Goal: Task Accomplishment & Management: Manage account settings

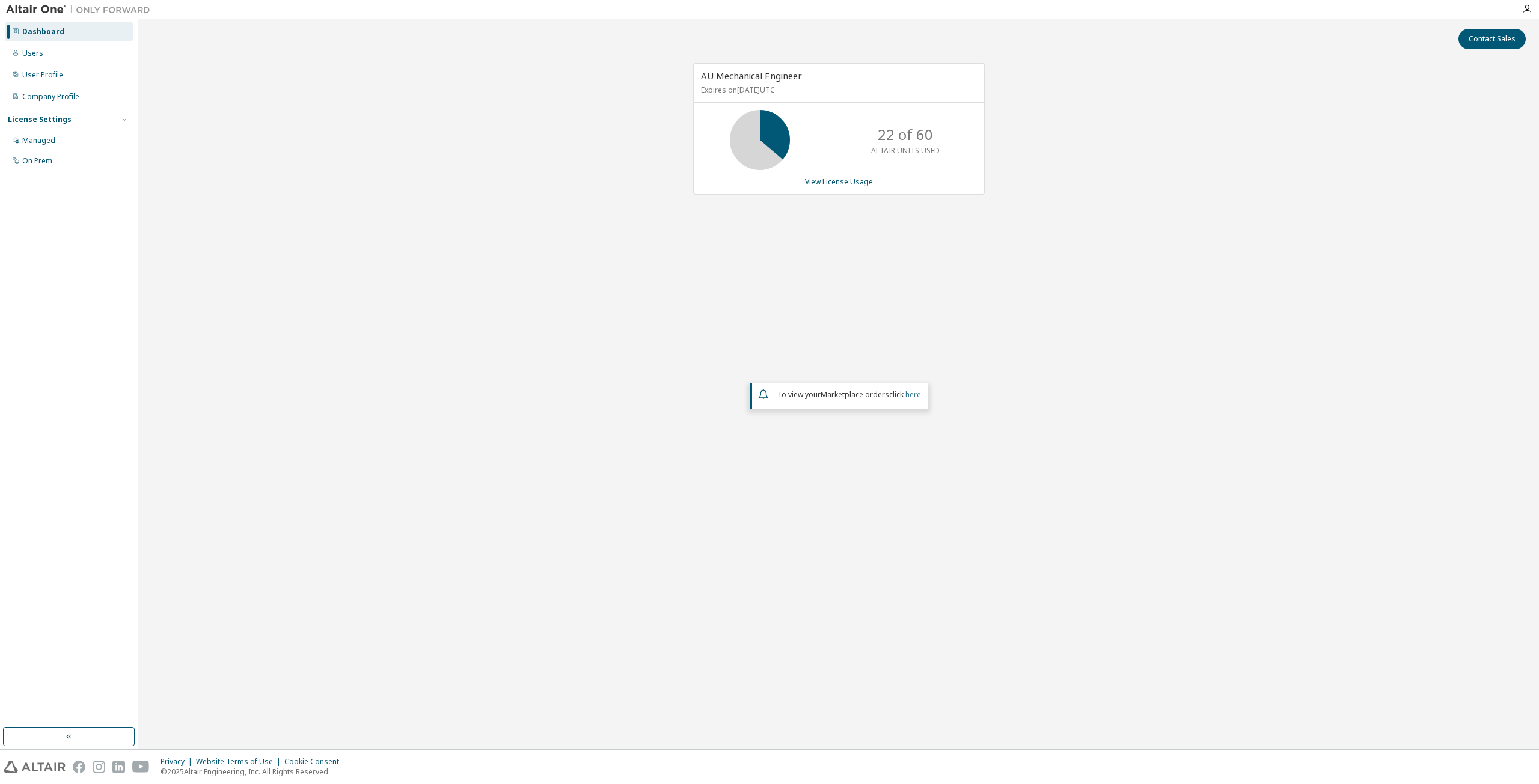
click at [914, 393] on link "here" at bounding box center [913, 395] width 16 height 10
click at [47, 31] on div "Dashboard" at bounding box center [43, 31] width 42 height 10
click at [45, 53] on div "Users" at bounding box center [69, 53] width 128 height 19
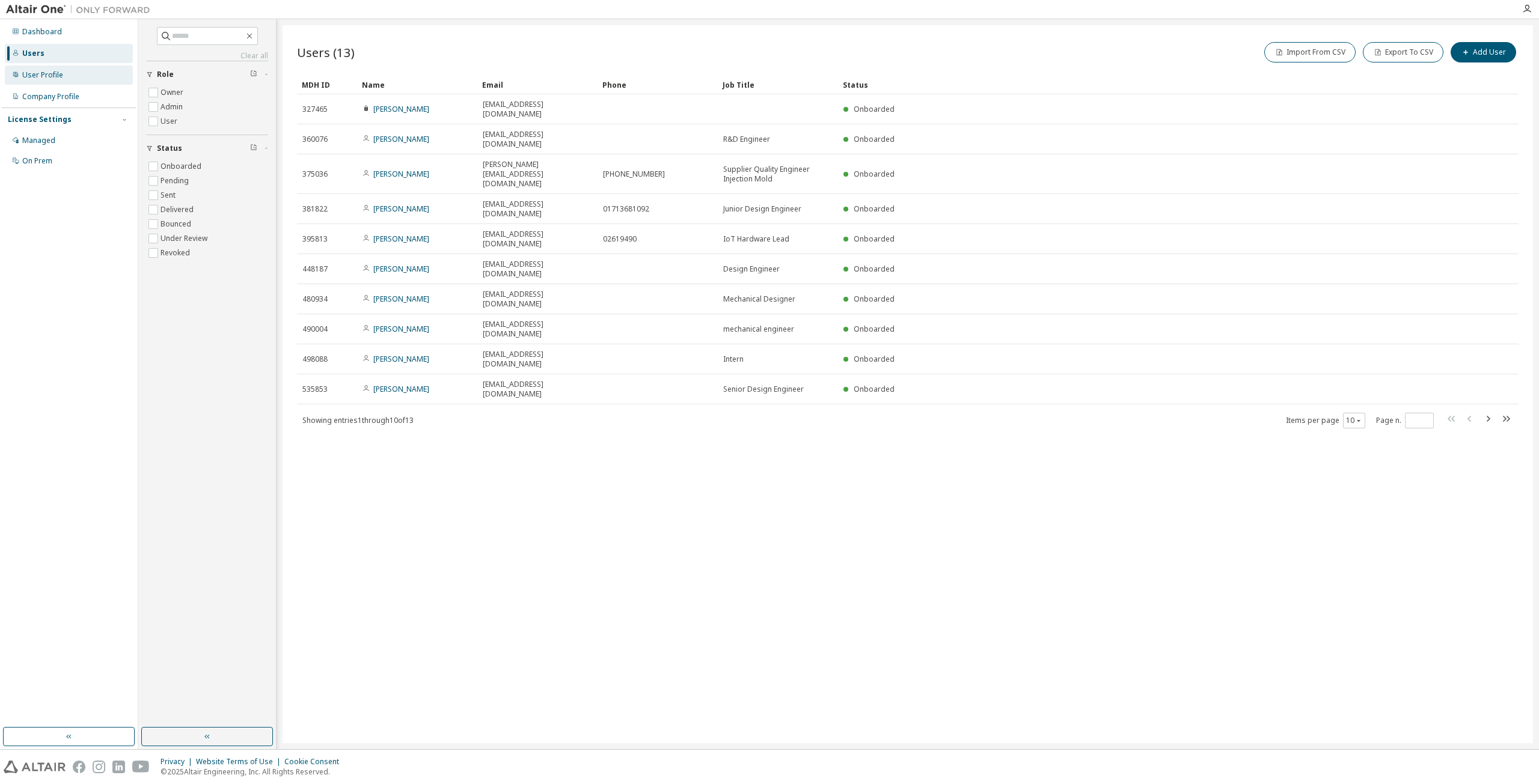
click at [49, 81] on div "User Profile" at bounding box center [69, 75] width 128 height 19
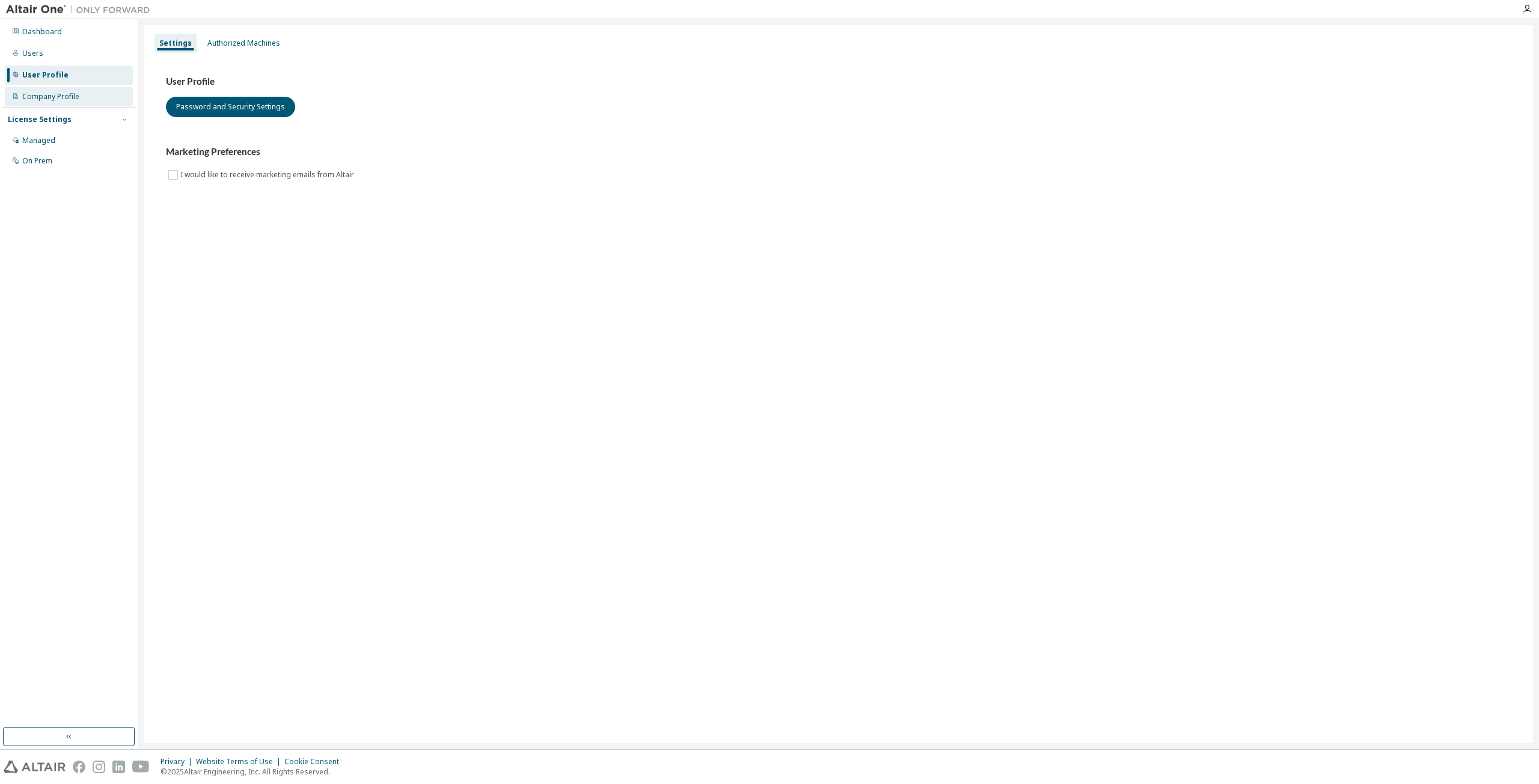
click at [54, 102] on div "Company Profile" at bounding box center [69, 97] width 128 height 19
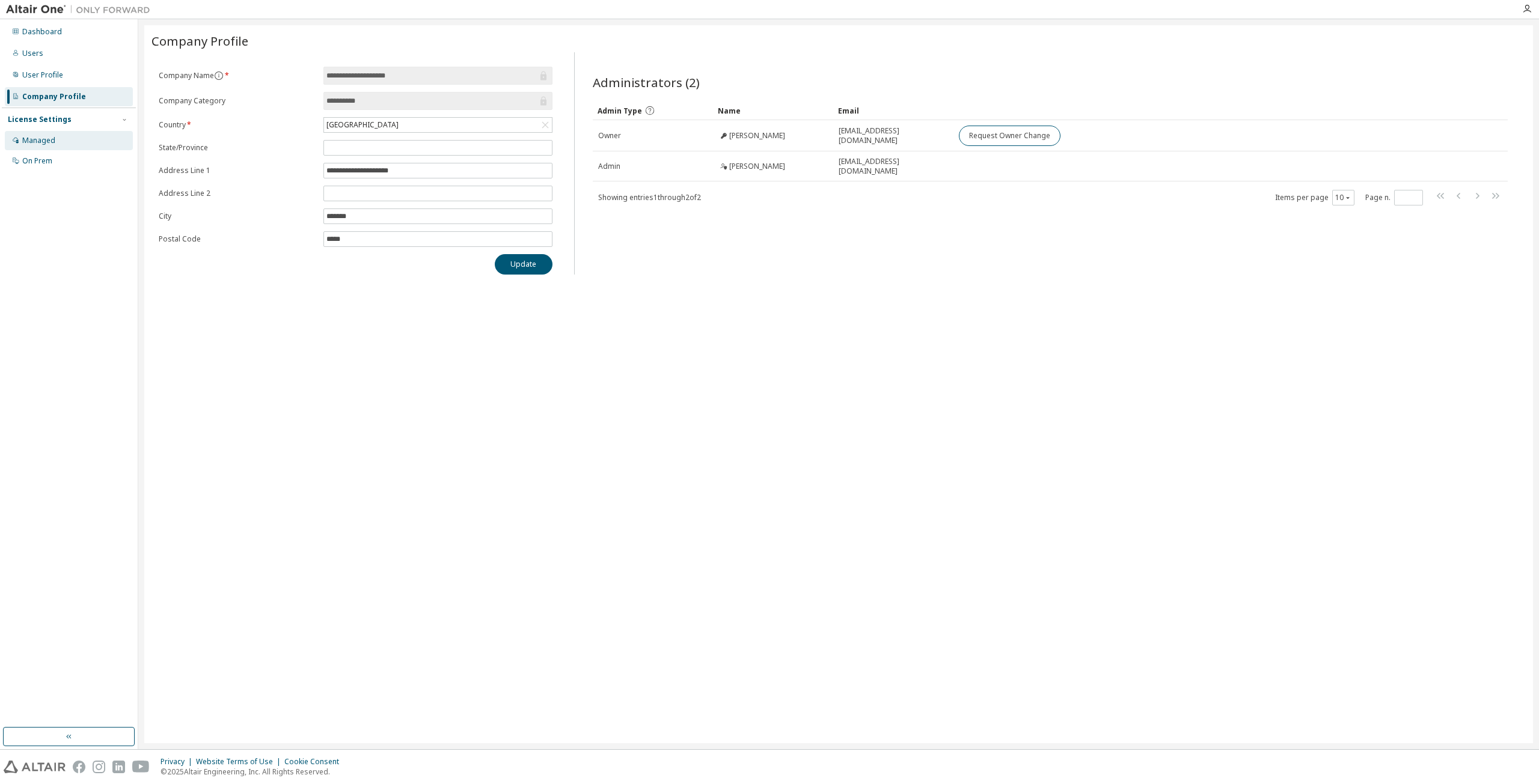
click at [62, 137] on div "Managed" at bounding box center [69, 141] width 128 height 19
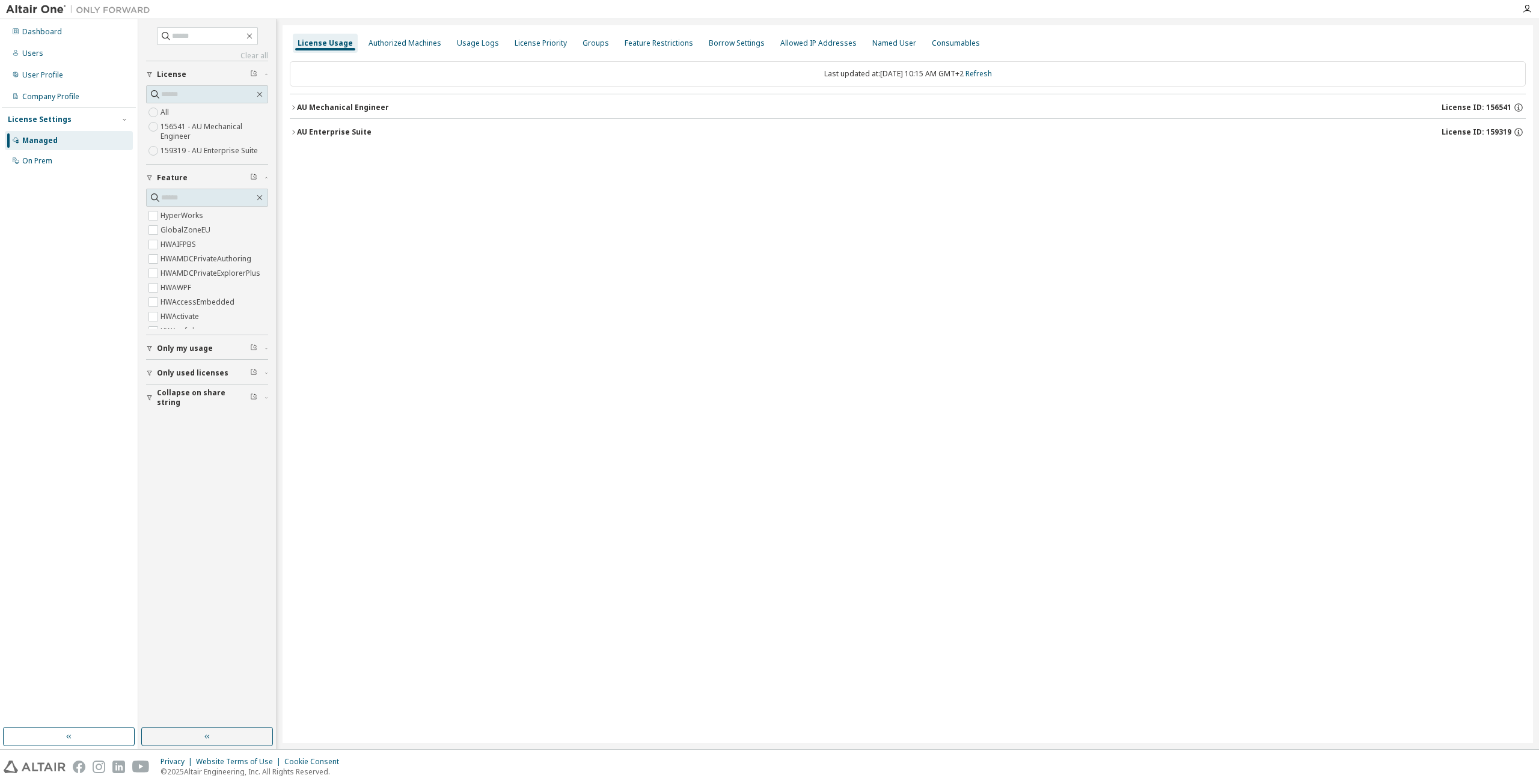
click at [294, 132] on icon "button" at bounding box center [293, 132] width 7 height 7
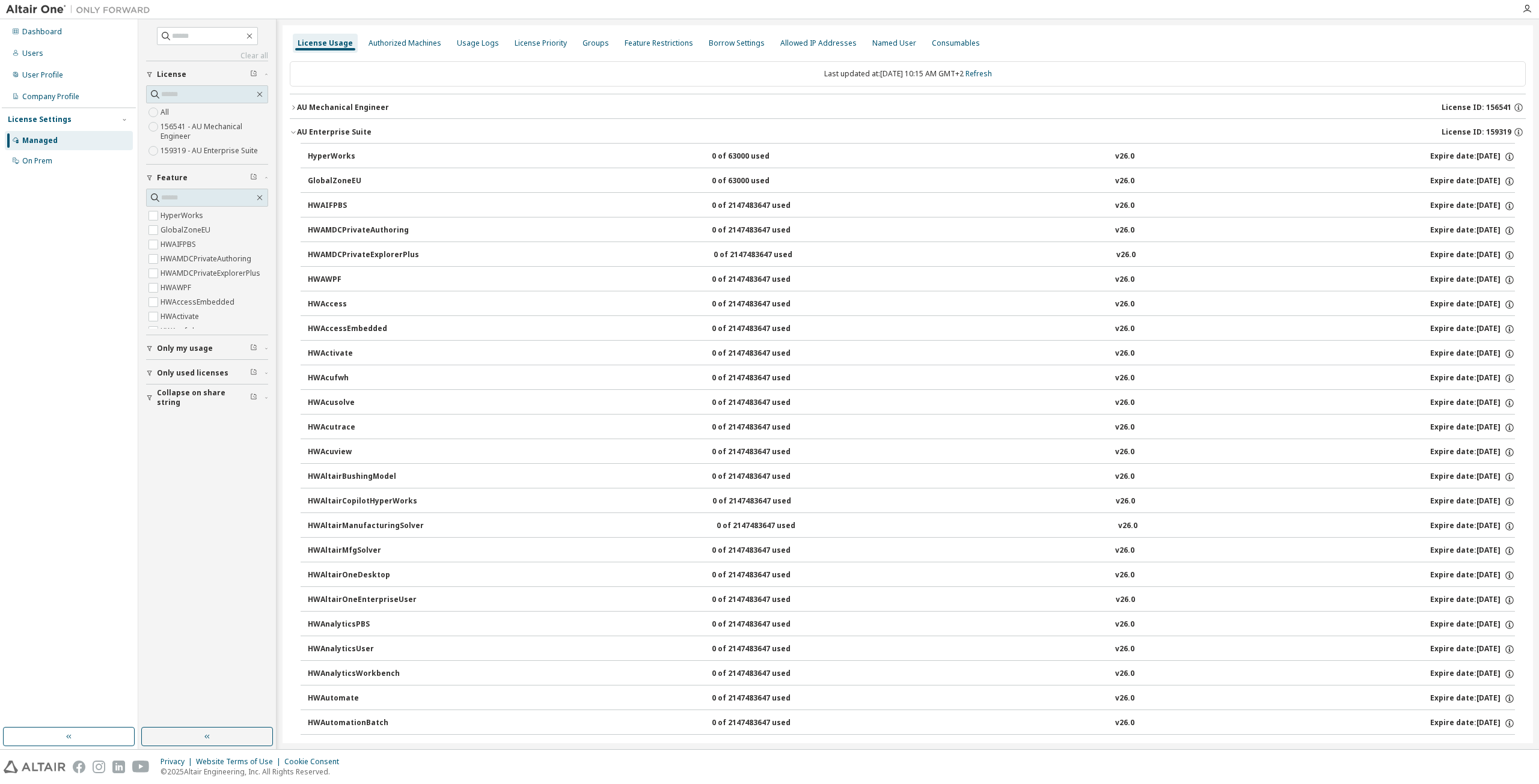
click at [295, 104] on icon "button" at bounding box center [293, 107] width 7 height 7
click at [293, 110] on icon "button" at bounding box center [293, 107] width 7 height 7
click at [327, 130] on div "AU Enterprise Suite" at bounding box center [334, 132] width 74 height 10
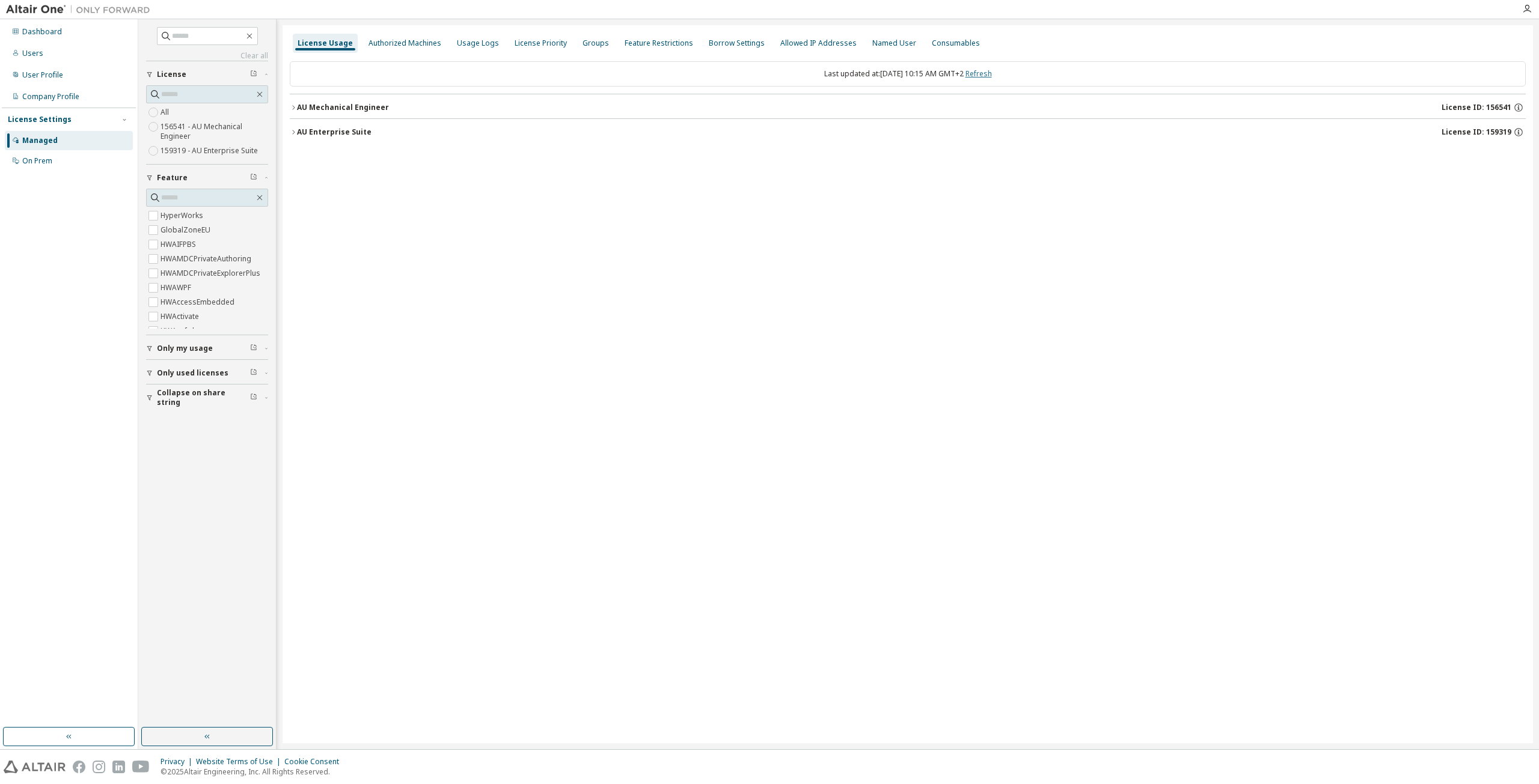
click at [992, 73] on link "Refresh" at bounding box center [979, 74] width 27 height 10
click at [298, 109] on div "AU Mechanical Engineer" at bounding box center [343, 107] width 92 height 10
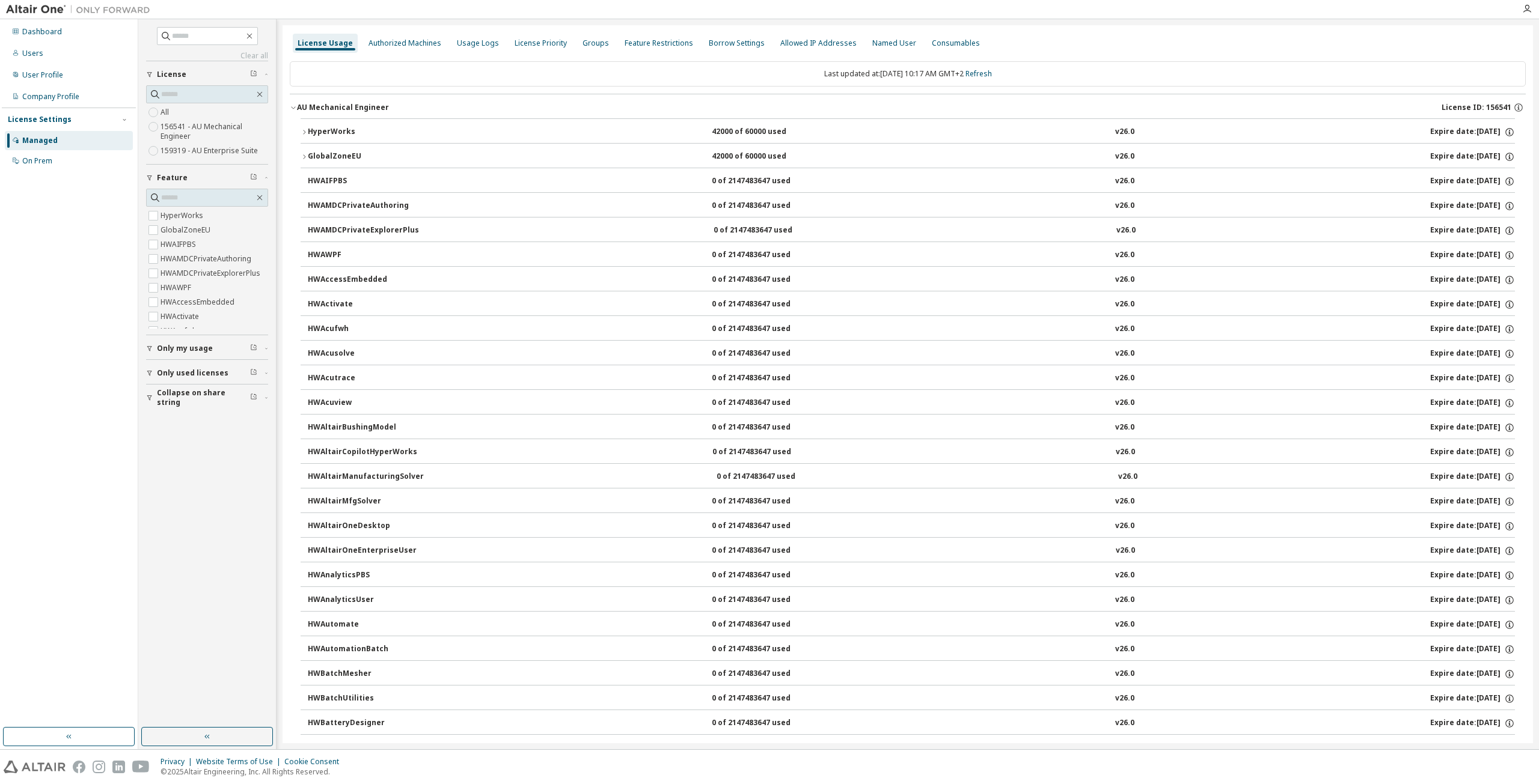
click at [296, 107] on icon "button" at bounding box center [293, 107] width 7 height 7
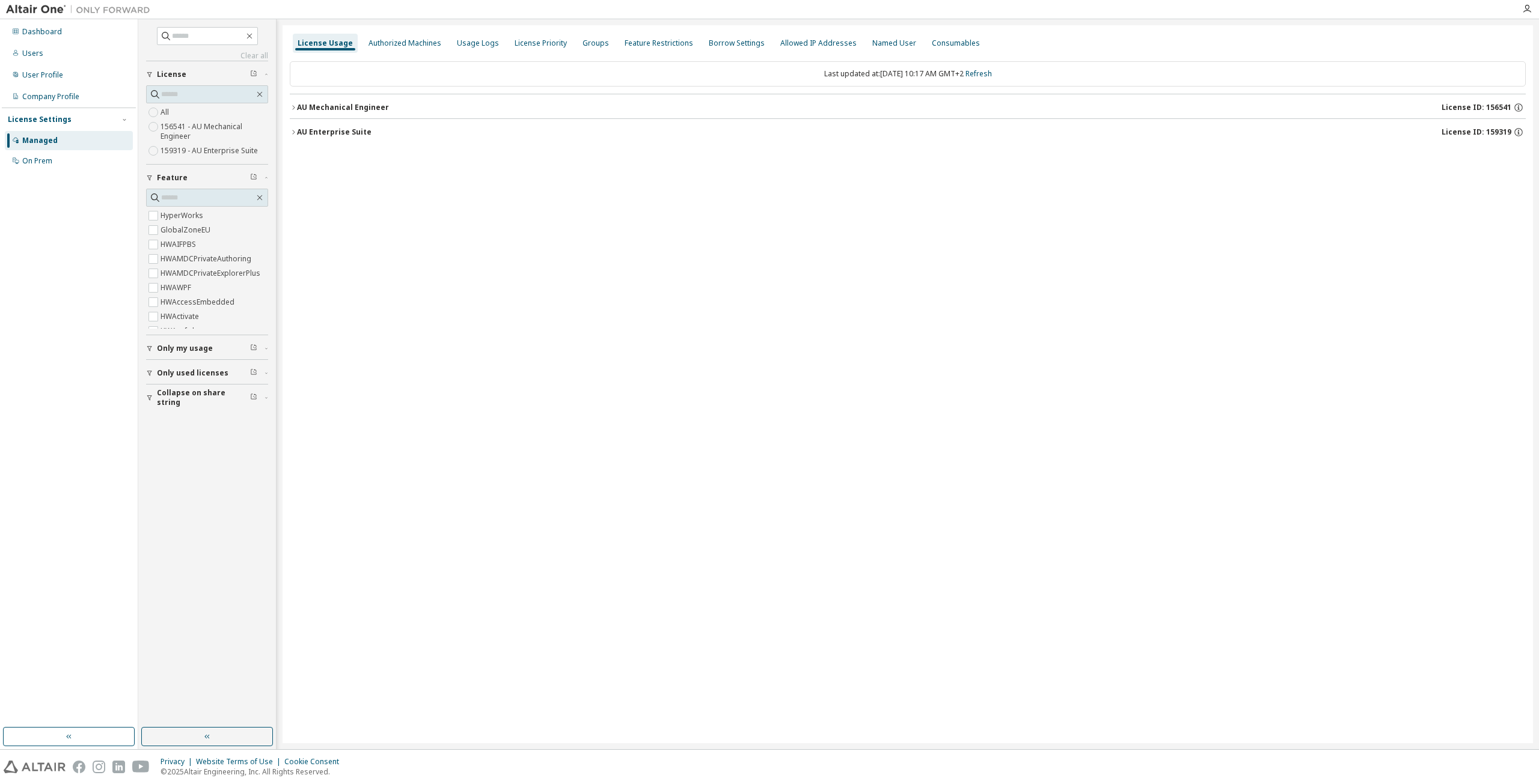
click at [296, 134] on icon "button" at bounding box center [293, 132] width 7 height 7
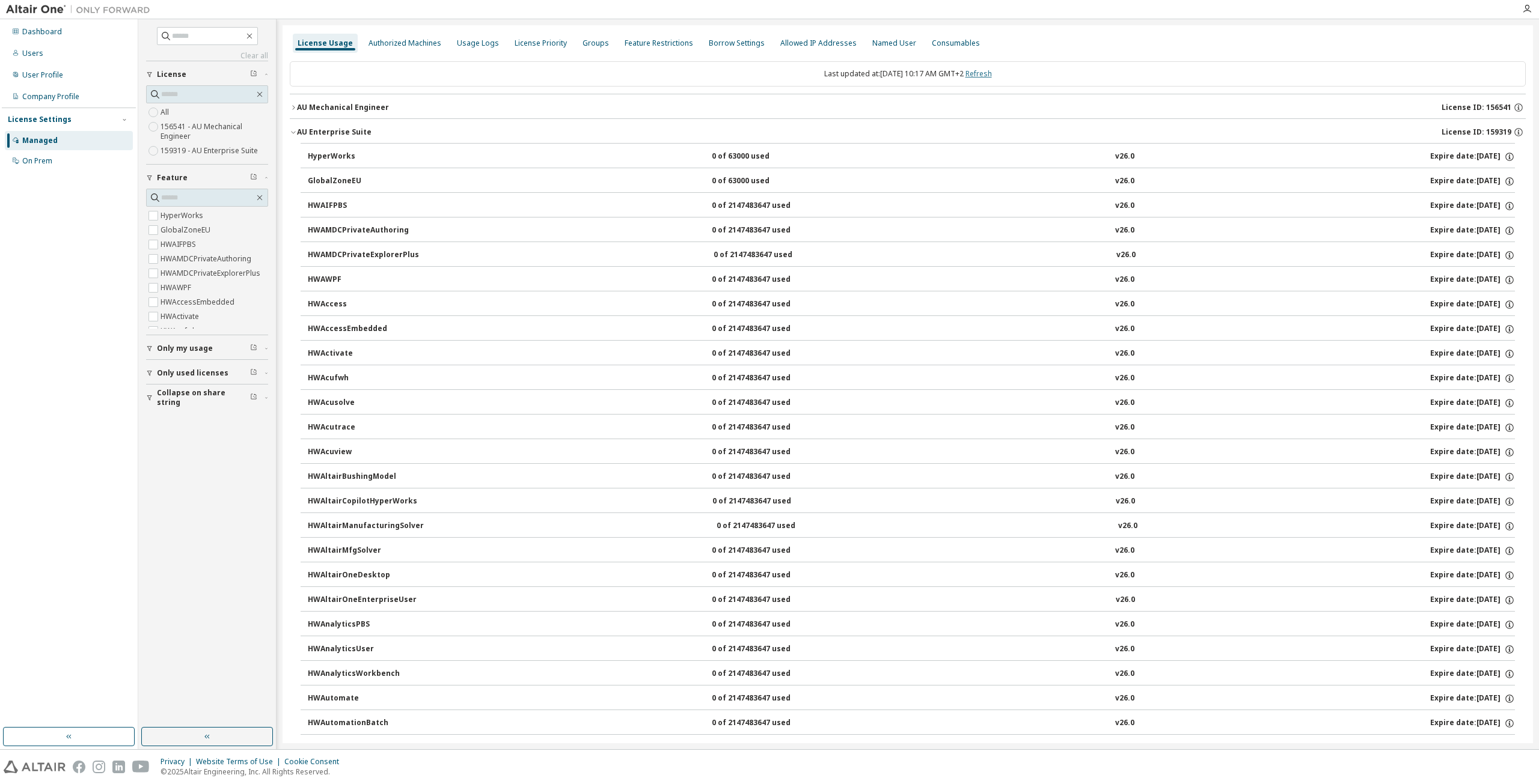
click at [981, 76] on link "Refresh" at bounding box center [979, 74] width 27 height 10
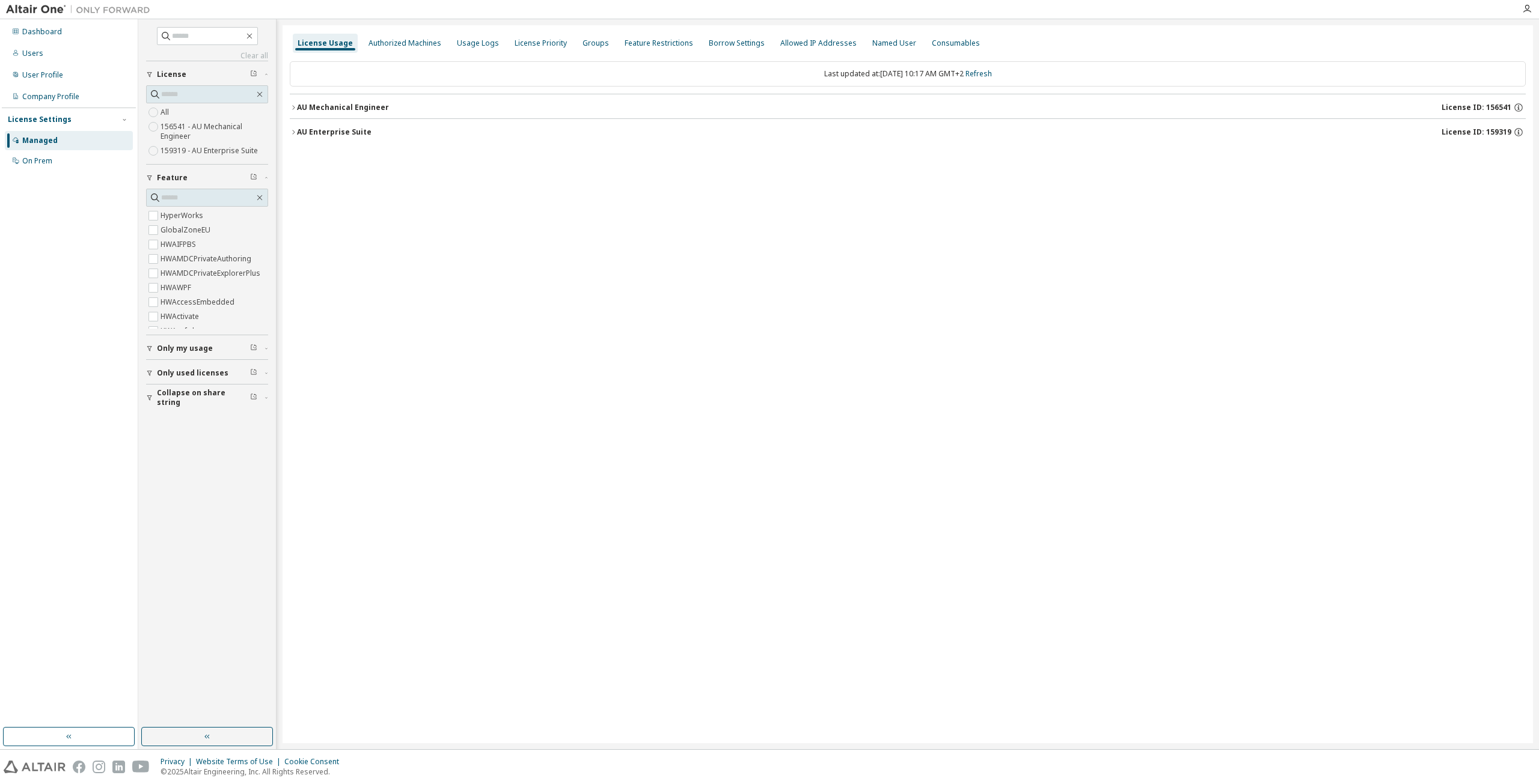
click at [298, 129] on div "AU Enterprise Suite" at bounding box center [334, 132] width 74 height 10
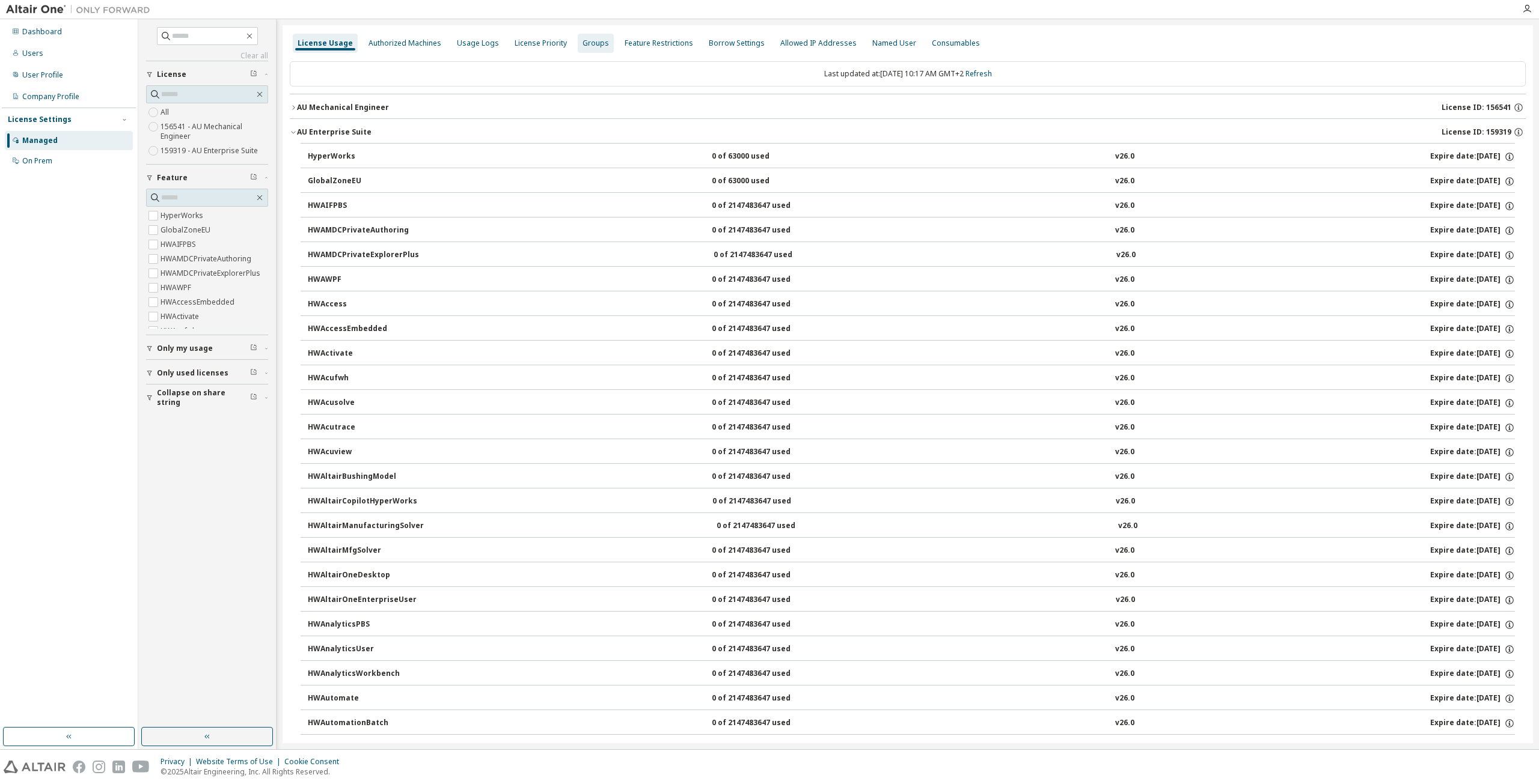
click at [583, 47] on div "Groups" at bounding box center [596, 43] width 27 height 10
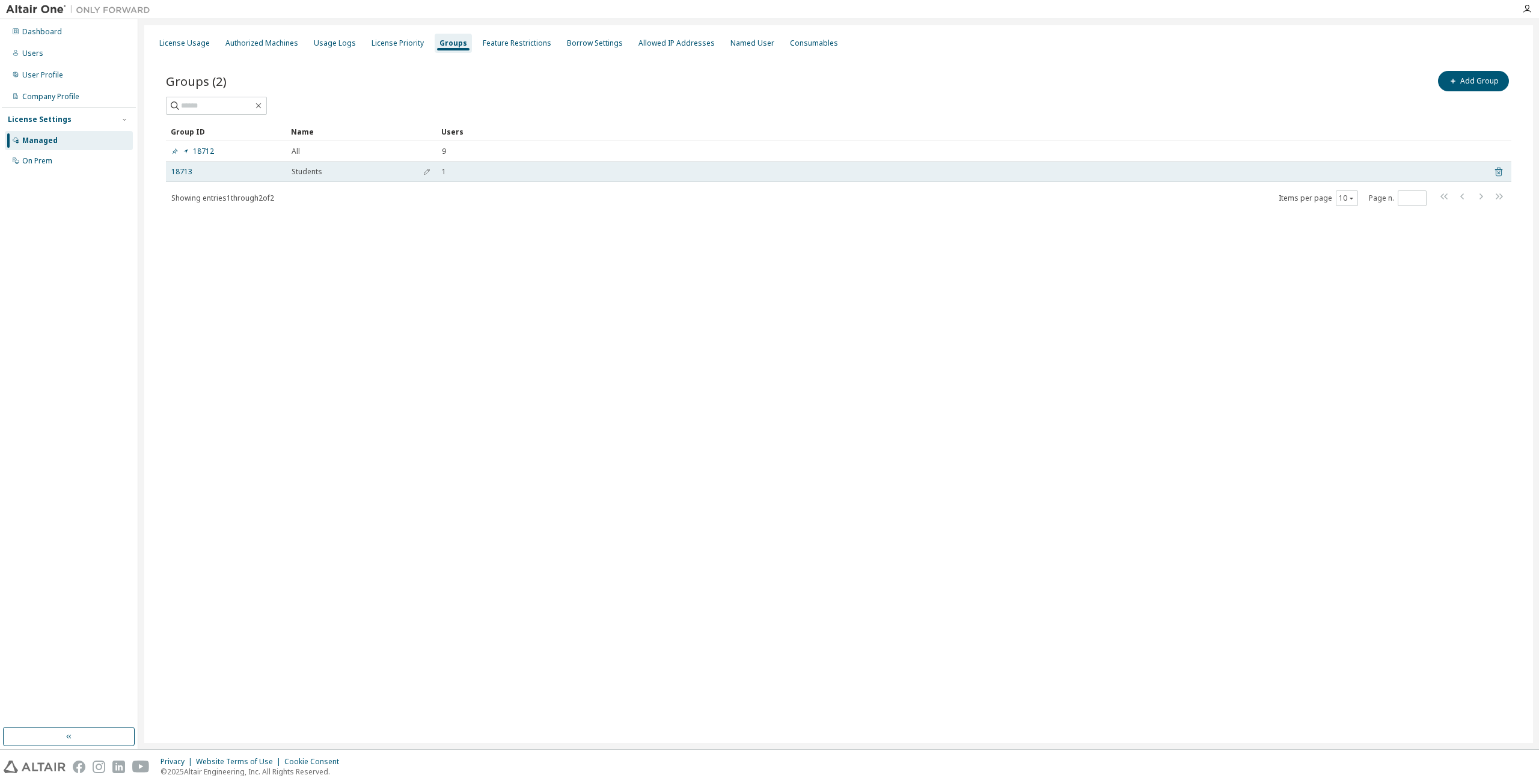
click at [1499, 169] on icon at bounding box center [1499, 172] width 11 height 15
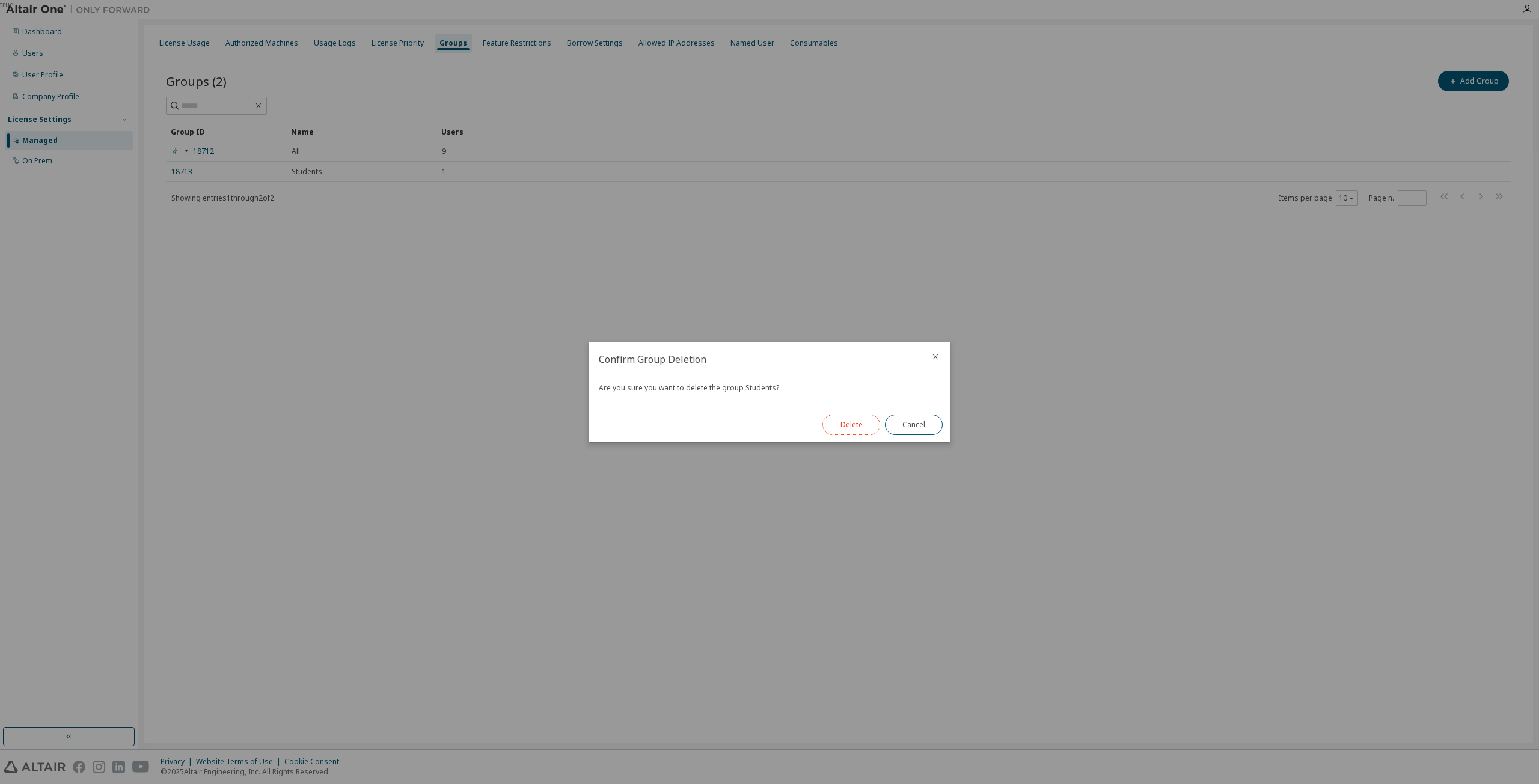
click at [849, 427] on button "Delete" at bounding box center [851, 425] width 58 height 20
click at [910, 428] on button "Close" at bounding box center [914, 425] width 58 height 20
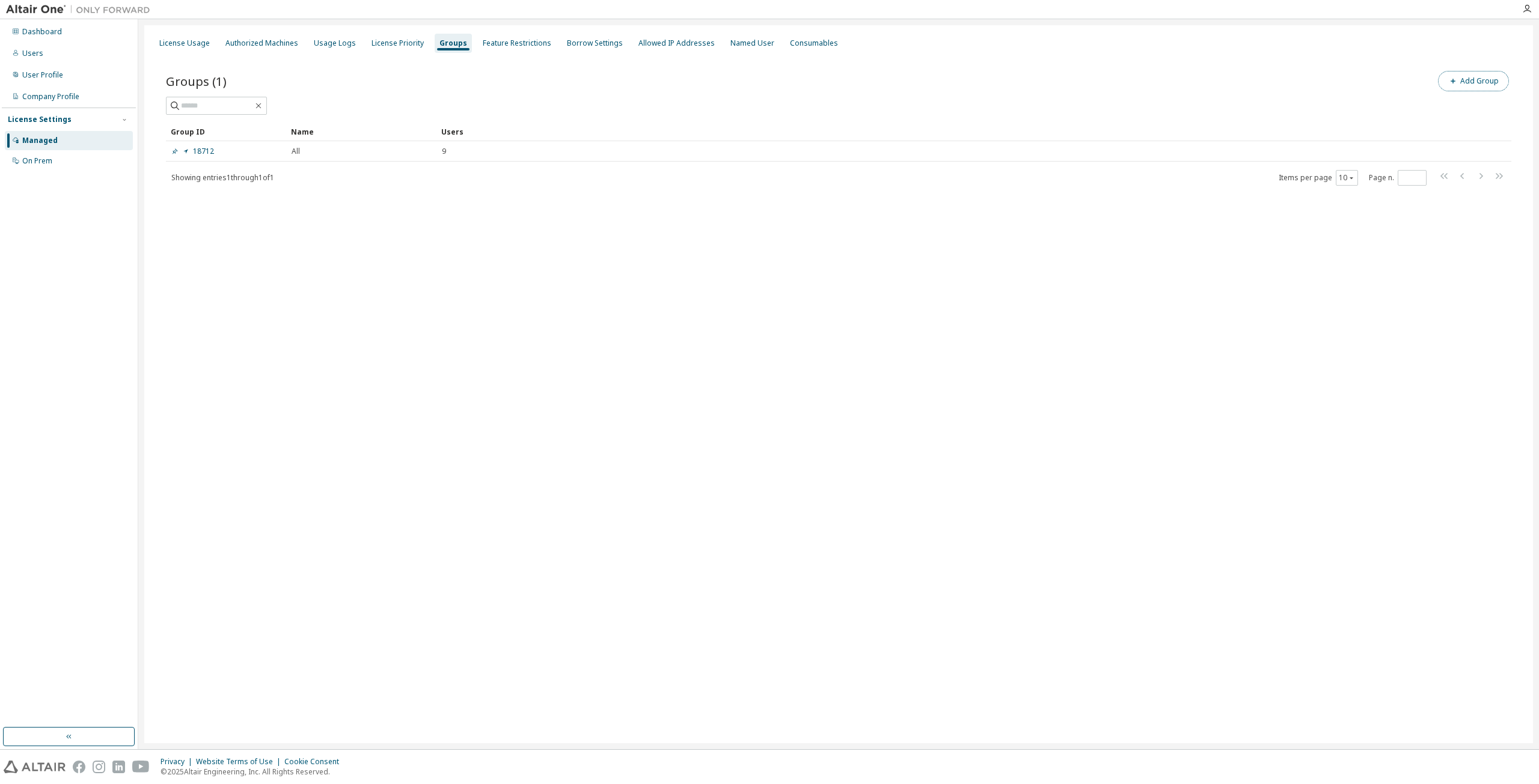
click at [1486, 82] on button "Add Group" at bounding box center [1473, 81] width 71 height 20
click at [1332, 90] on input "text" at bounding box center [1394, 91] width 268 height 10
type input "**********"
click at [1496, 118] on button "Add" at bounding box center [1503, 116] width 58 height 20
click at [1519, 40] on icon "button" at bounding box center [1520, 38] width 8 height 10
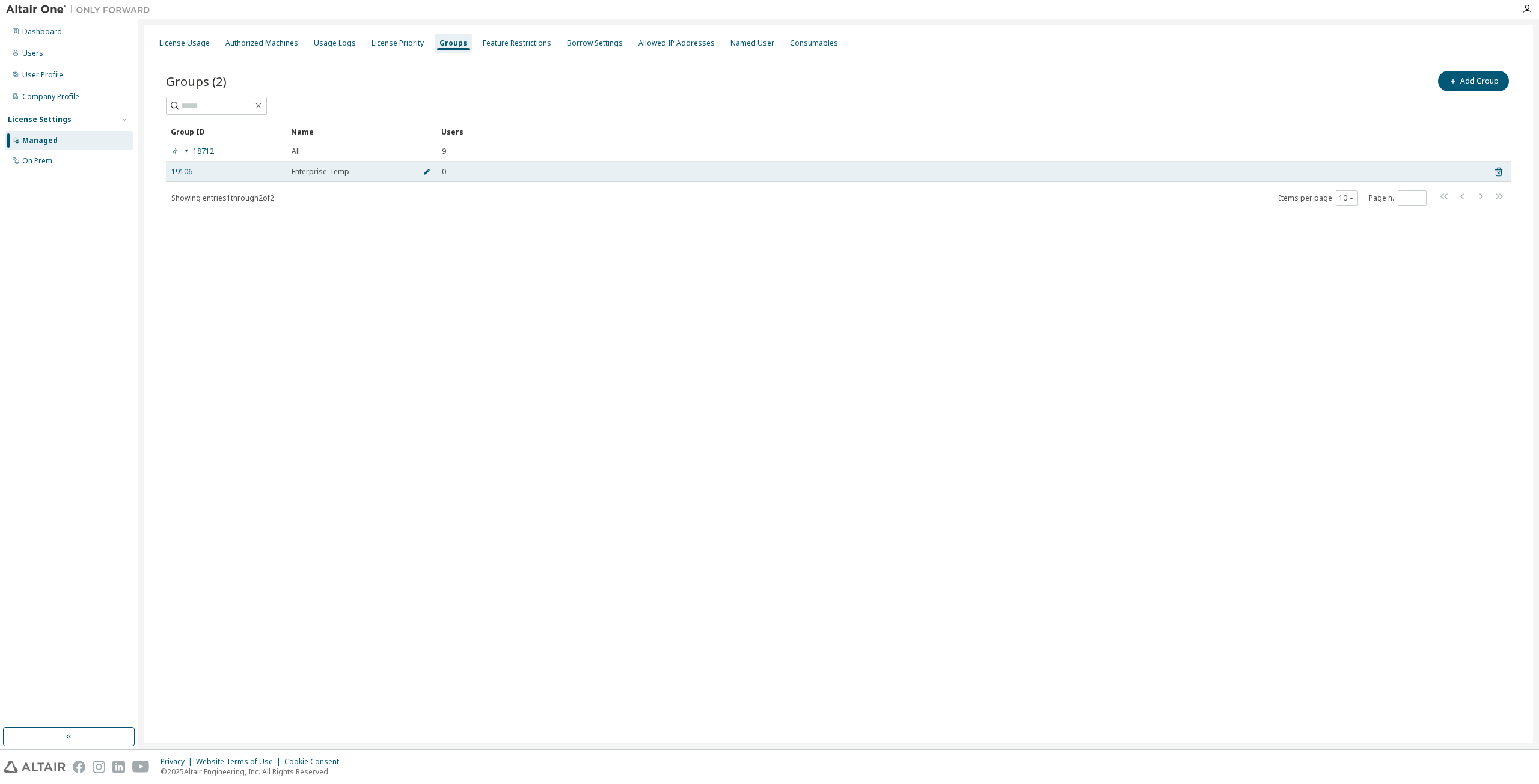
click at [423, 168] on icon "button" at bounding box center [427, 171] width 7 height 7
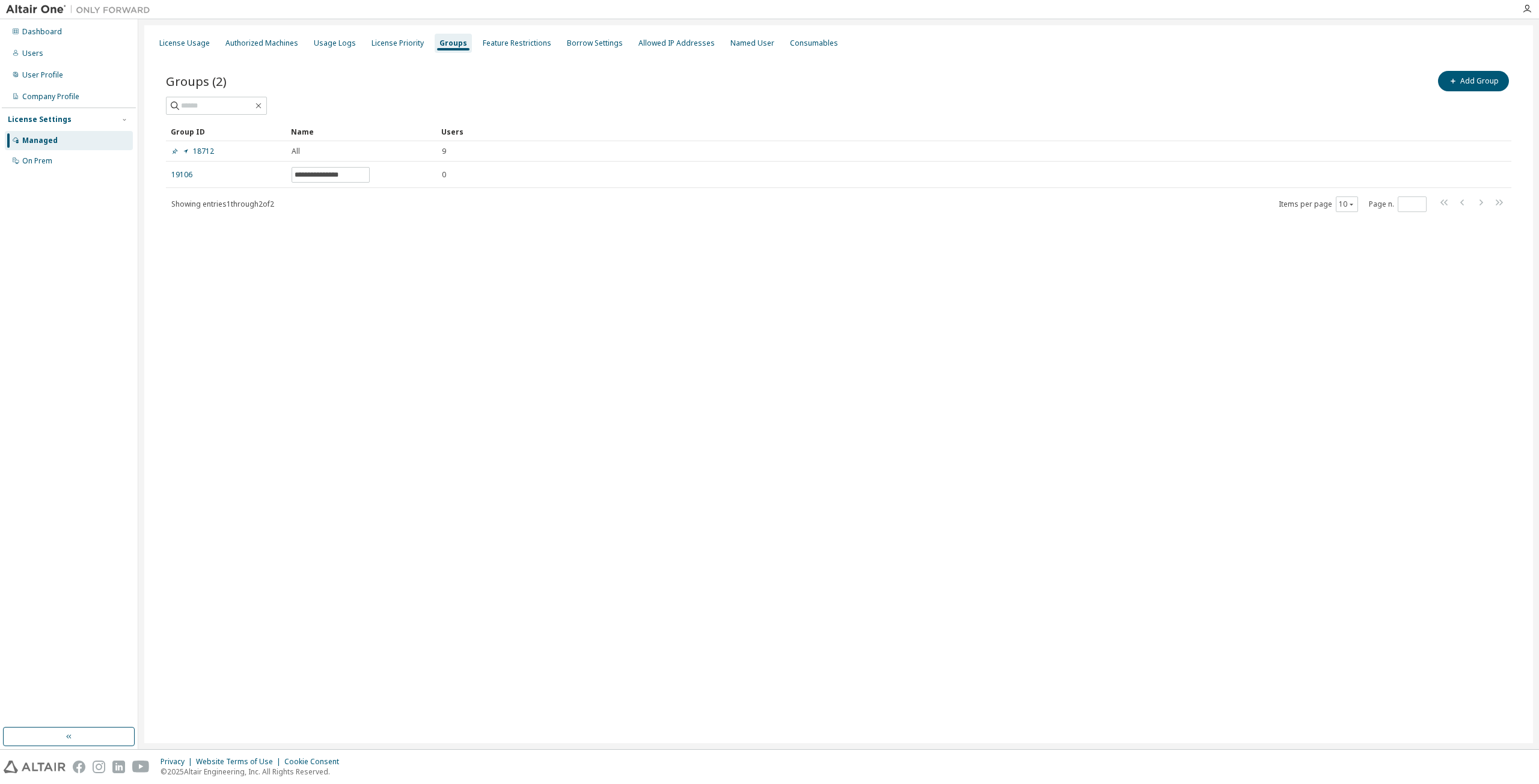
click at [496, 256] on div "**********" at bounding box center [839, 384] width 1389 height 718
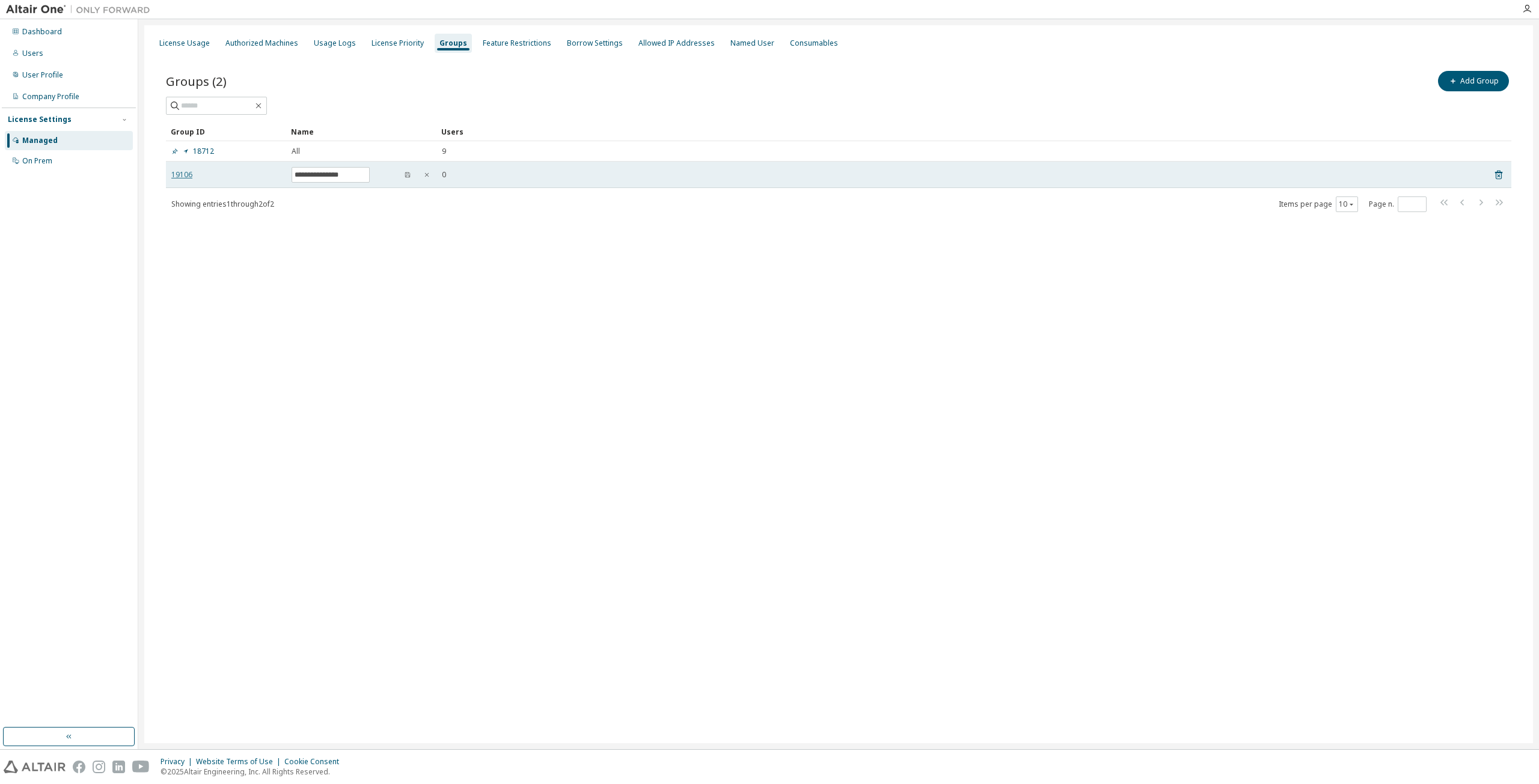
click at [187, 171] on link "19106" at bounding box center [181, 174] width 21 height 10
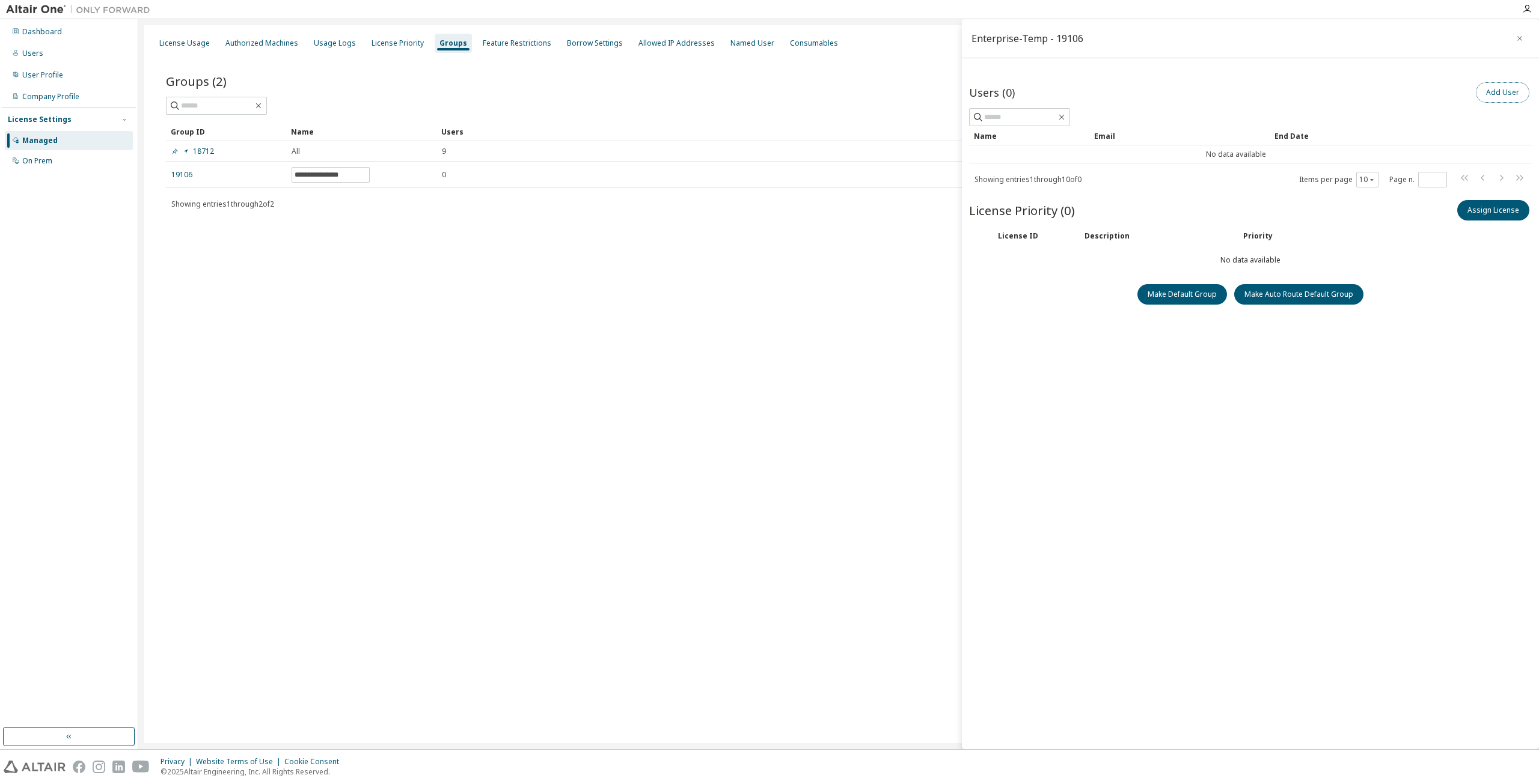
click at [1510, 94] on button "Add User" at bounding box center [1503, 92] width 53 height 20
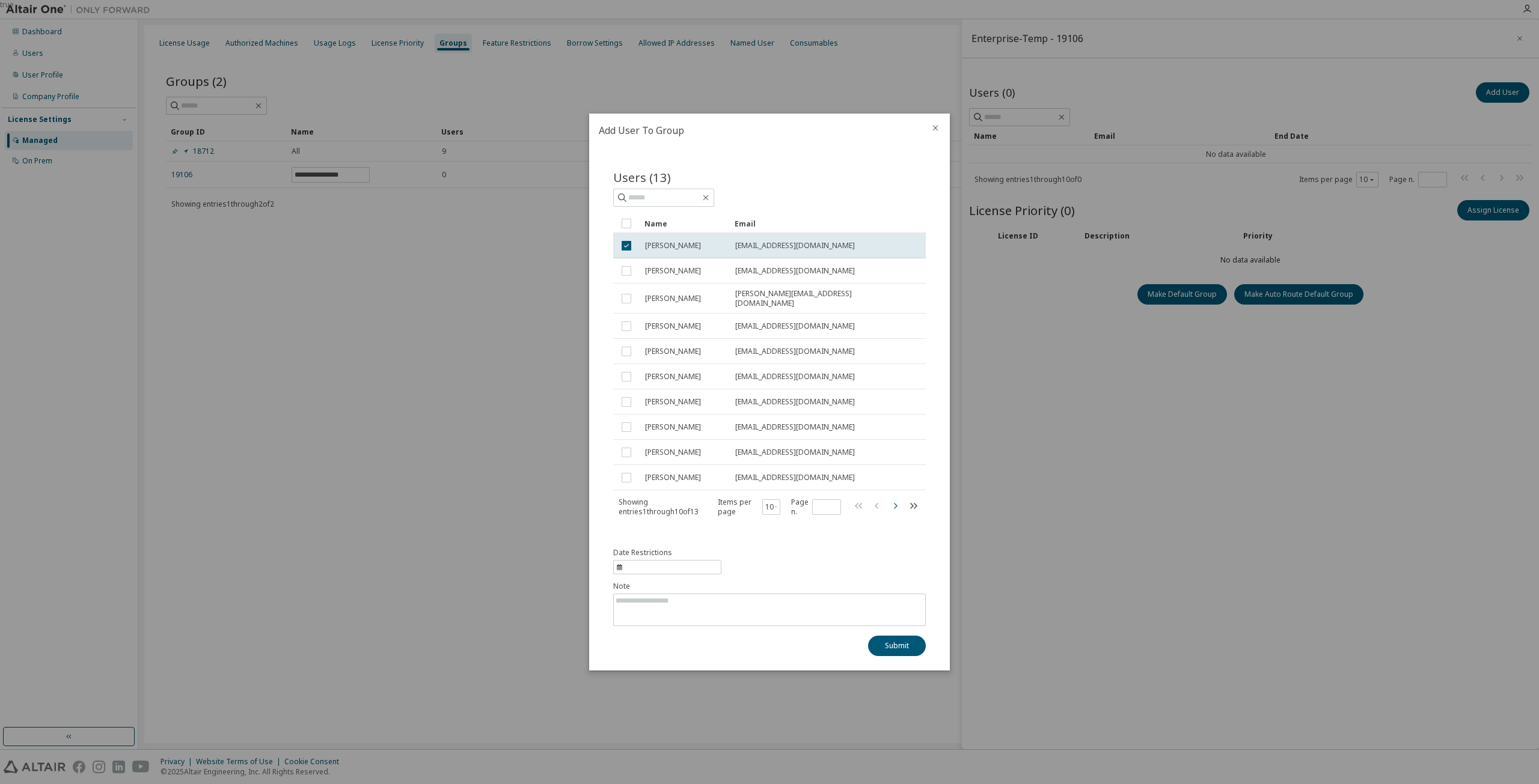
click at [898, 504] on icon "button" at bounding box center [895, 506] width 15 height 15
type input "*"
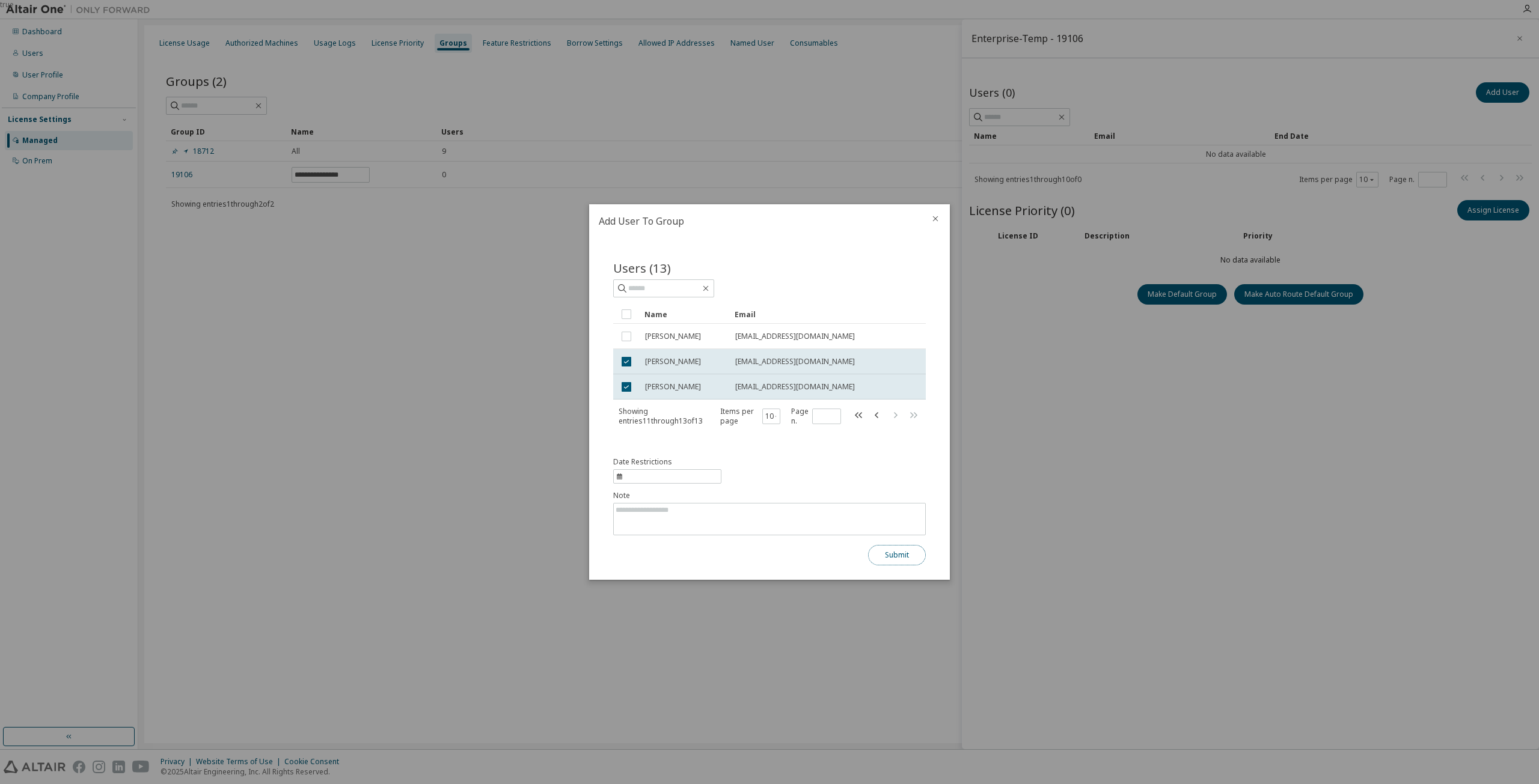
click at [916, 556] on button "Submit" at bounding box center [897, 555] width 58 height 20
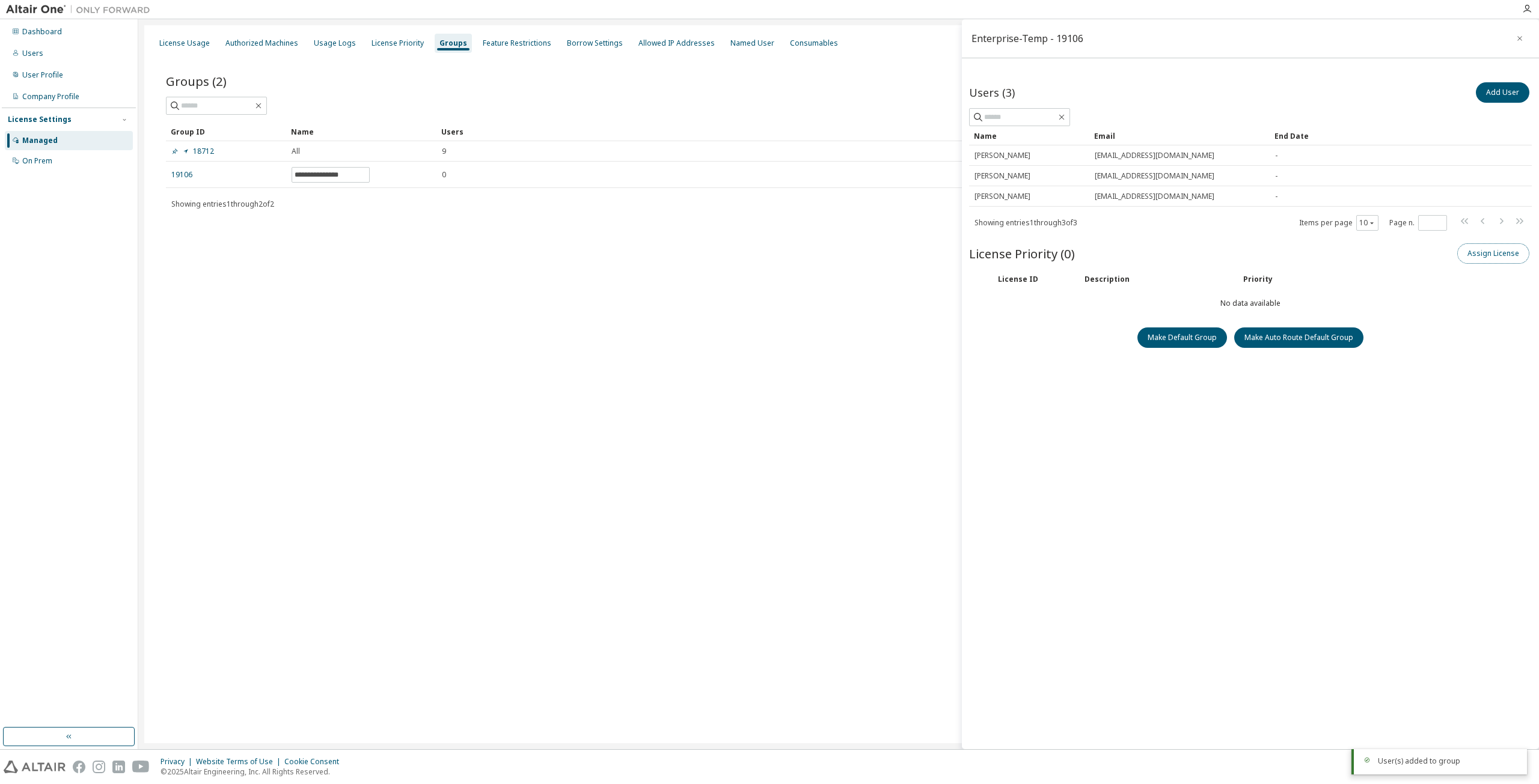
click at [1488, 254] on button "Assign License" at bounding box center [1493, 253] width 72 height 20
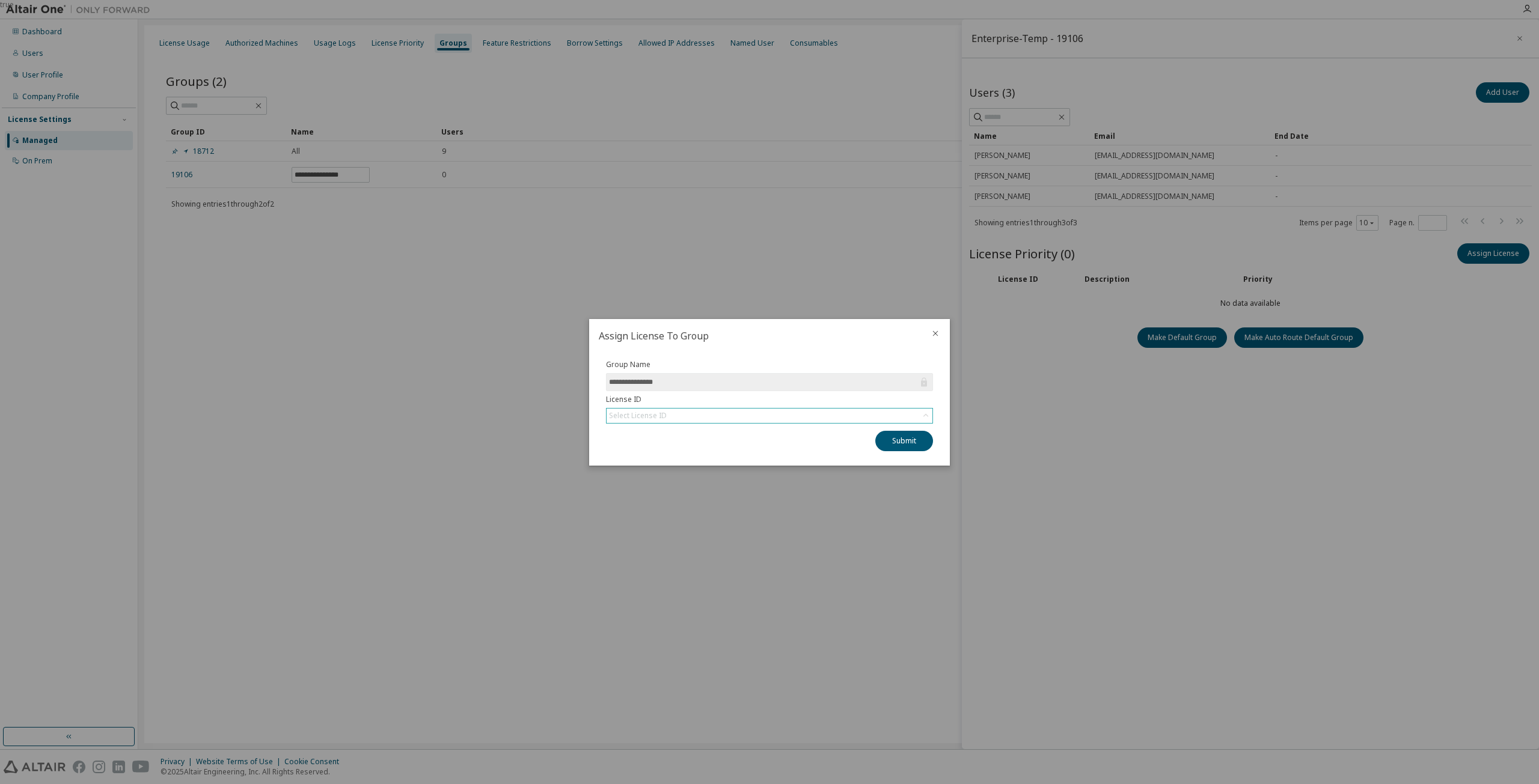
click at [902, 417] on div "Select License ID" at bounding box center [770, 416] width 326 height 15
click at [693, 466] on li "159319 - AU Enterprise Suite" at bounding box center [769, 465] width 324 height 16
click at [904, 441] on button "Submit" at bounding box center [904, 441] width 58 height 20
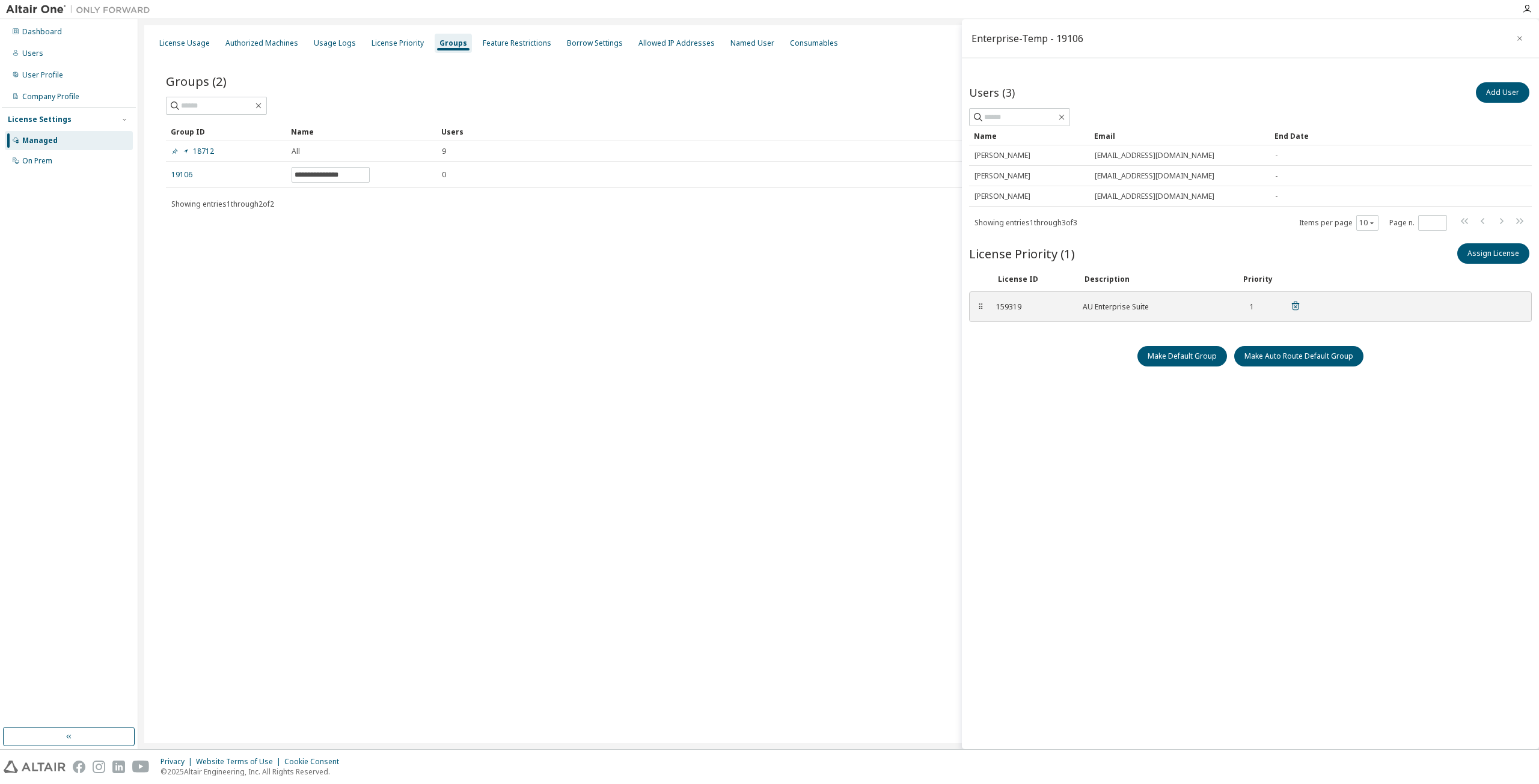
click at [979, 308] on div "⠿" at bounding box center [981, 307] width 7 height 10
click at [1055, 380] on div "Users (3) Add User Clear Load Save Save As Field Operator Value Select filter S…" at bounding box center [1251, 394] width 563 height 627
click at [1526, 34] on button "button" at bounding box center [1520, 38] width 19 height 19
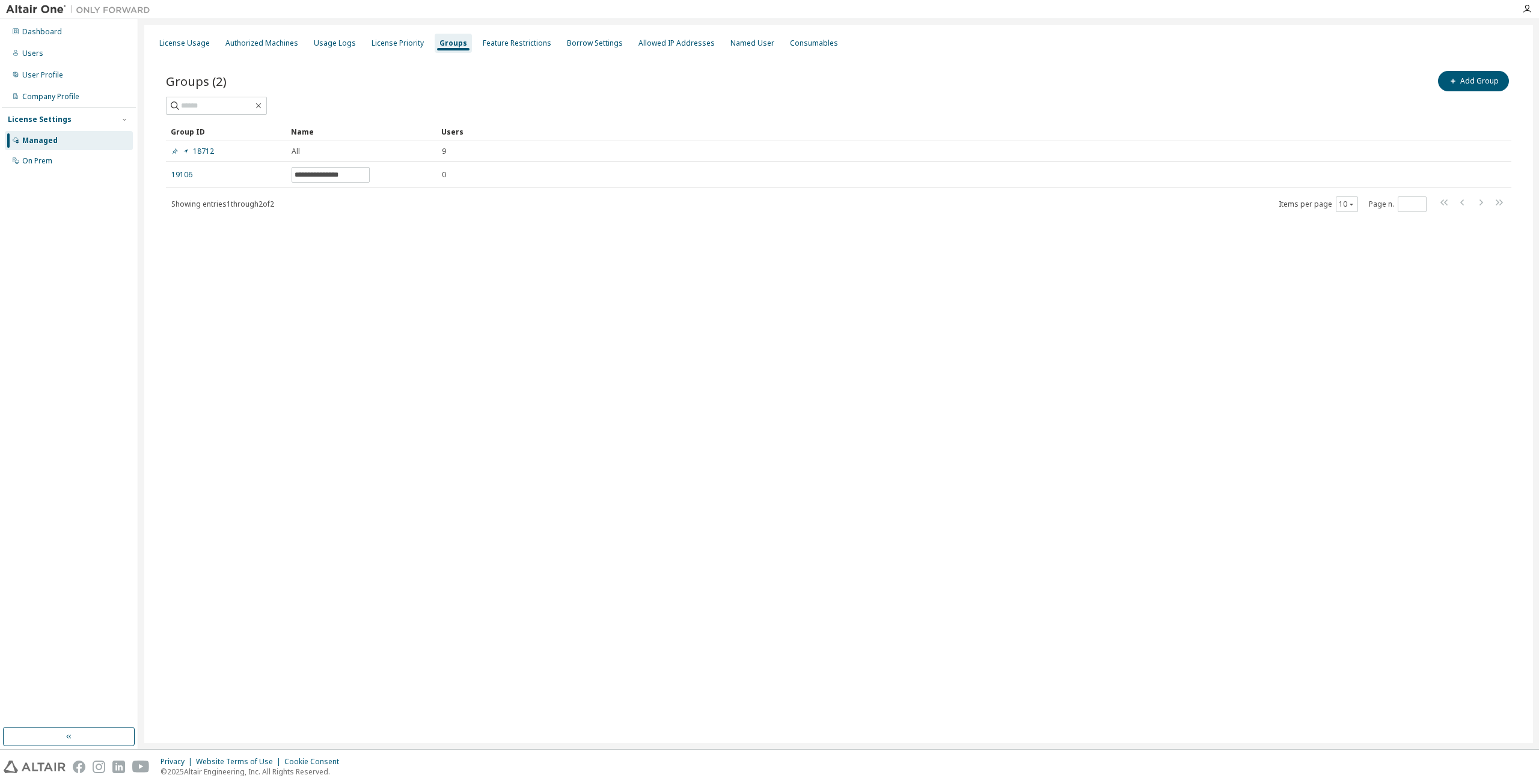
click at [492, 273] on div "**********" at bounding box center [839, 384] width 1389 height 718
